Goal: Navigation & Orientation: Find specific page/section

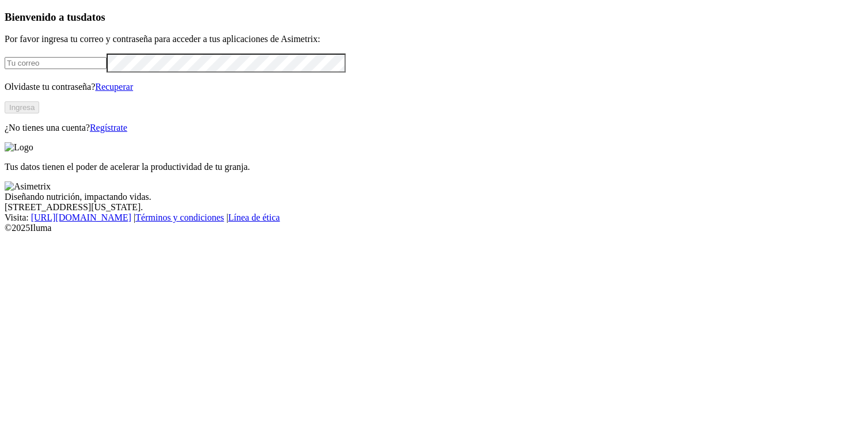
click at [107, 69] on input "email" at bounding box center [56, 63] width 102 height 12
type input "[EMAIL_ADDRESS][DOMAIN_NAME]"
click at [39, 113] on button "Ingresa" at bounding box center [22, 107] width 35 height 12
